Goal: Transaction & Acquisition: Book appointment/travel/reservation

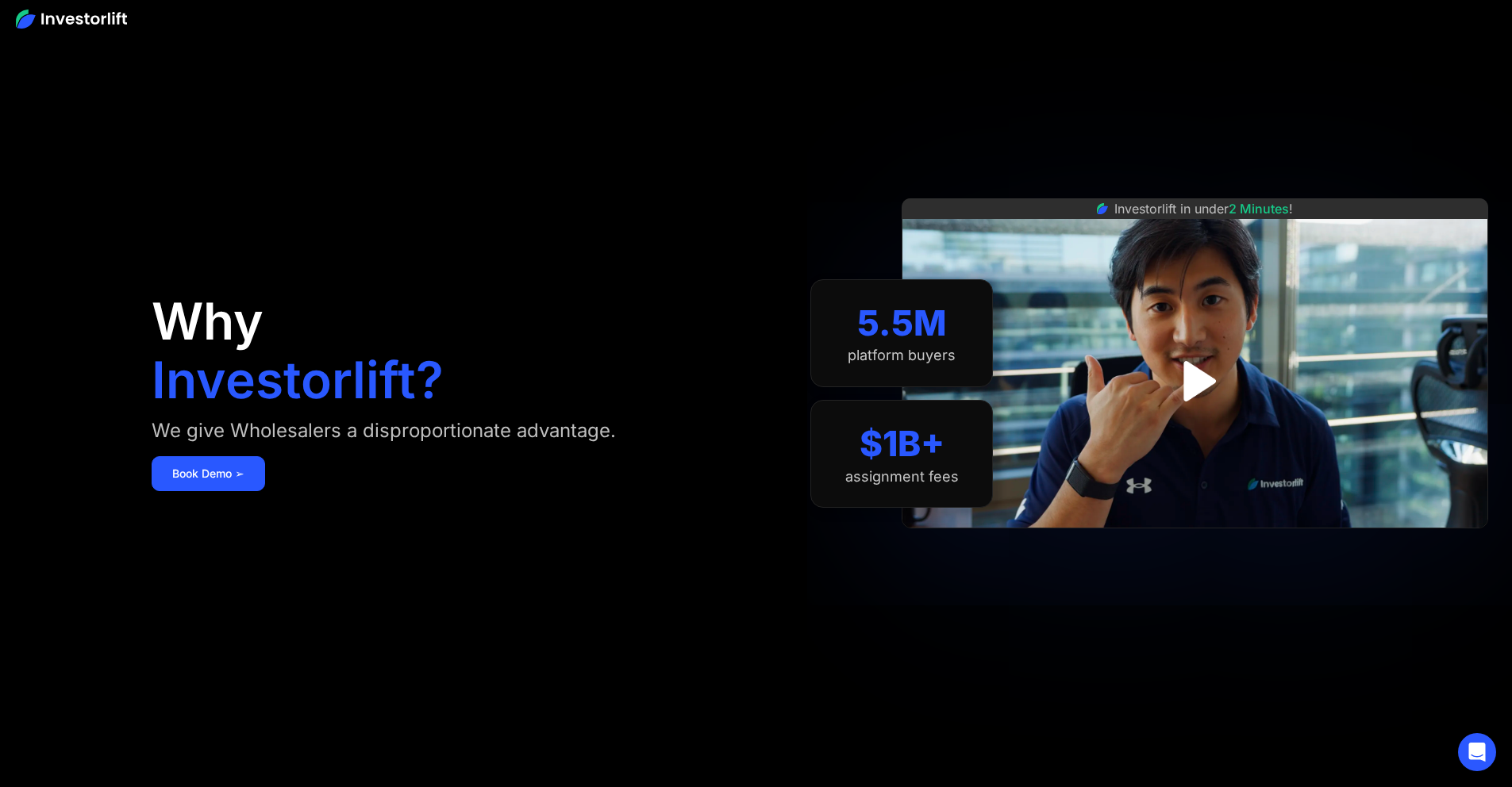
click at [1438, 11] on div at bounding box center [756, 18] width 1512 height 36
click at [1302, 184] on div "Investorlift in under 2 Minutes !" at bounding box center [1194, 381] width 586 height 394
click at [265, 491] on link "Book Demo ➢" at bounding box center [208, 473] width 113 height 35
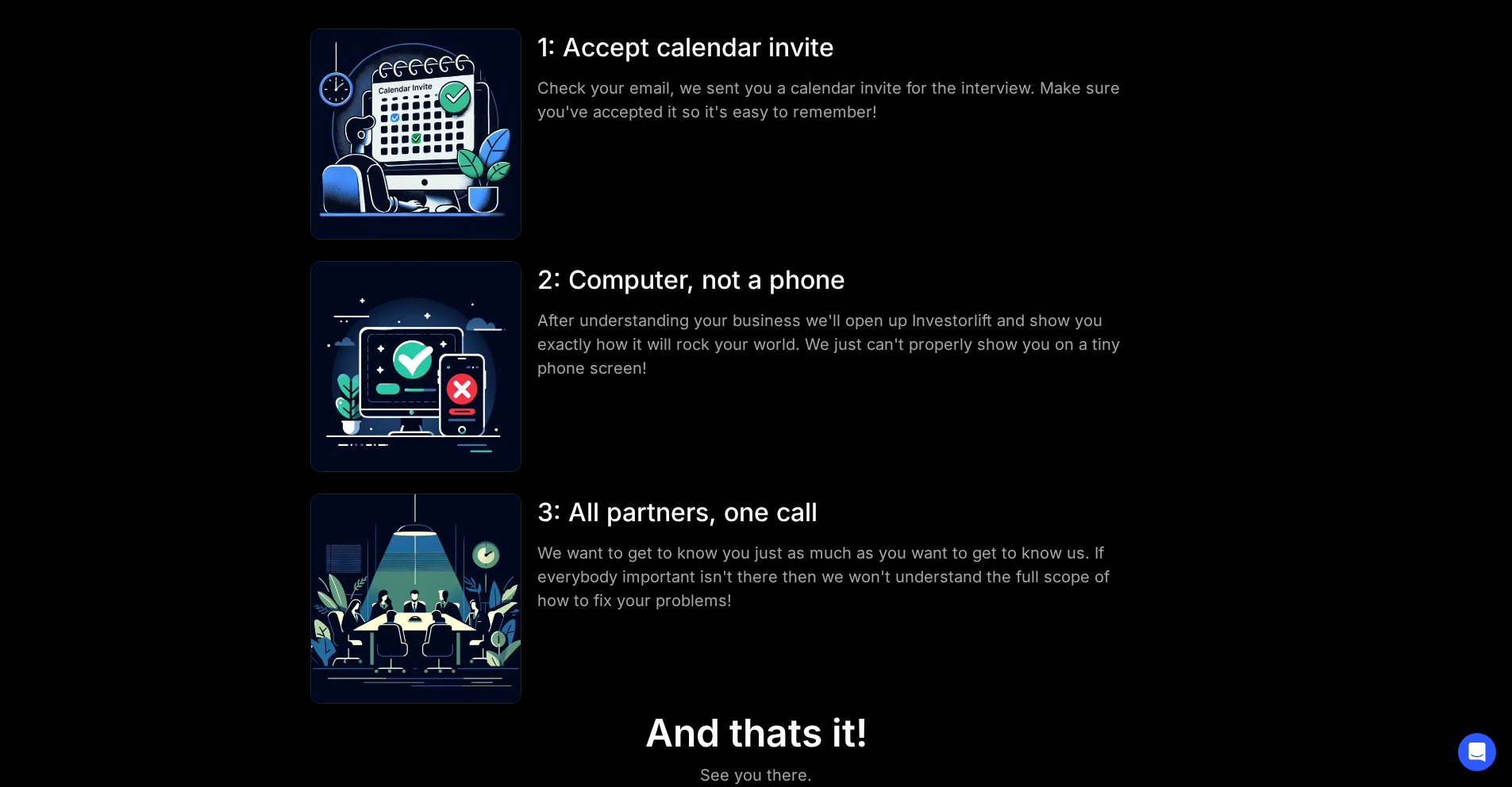
scroll to position [264, 0]
